Goal: Task Accomplishment & Management: Use online tool/utility

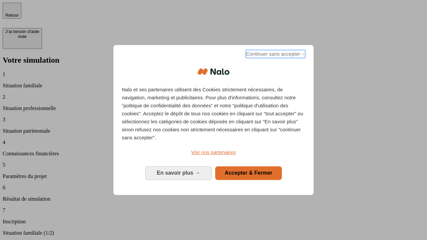
click at [275, 55] on span "Continuer sans accepter →" at bounding box center [275, 54] width 59 height 8
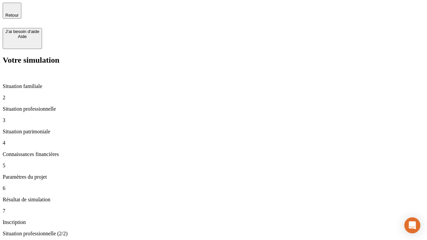
type input "30 000"
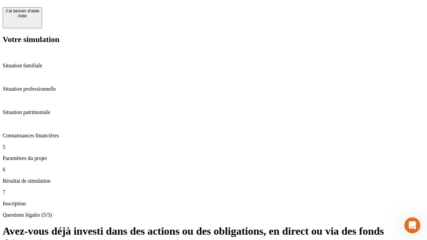
scroll to position [16, 0]
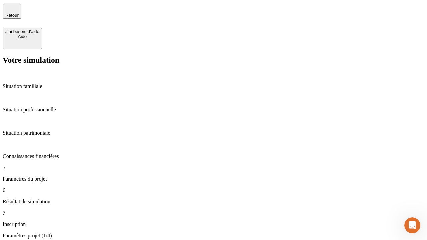
type input "25"
type input "64"
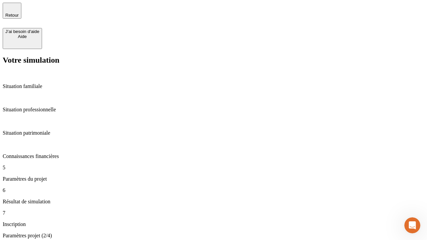
type input "1 000"
type input "640"
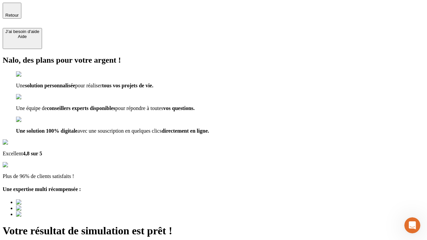
type input "[EMAIL_ADDRESS][PERSON_NAME][DOMAIN_NAME]"
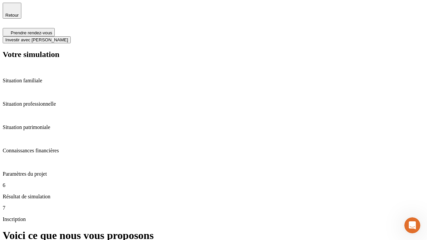
click at [68, 37] on span "Investir avec [PERSON_NAME]" at bounding box center [36, 39] width 63 height 5
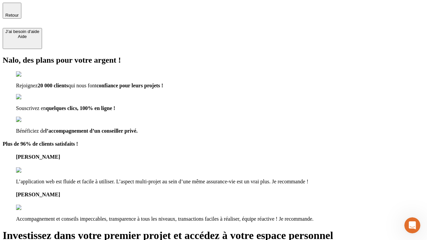
type input "[PERSON_NAME][EMAIL_ADDRESS][DOMAIN_NAME]"
